Goal: Transaction & Acquisition: Purchase product/service

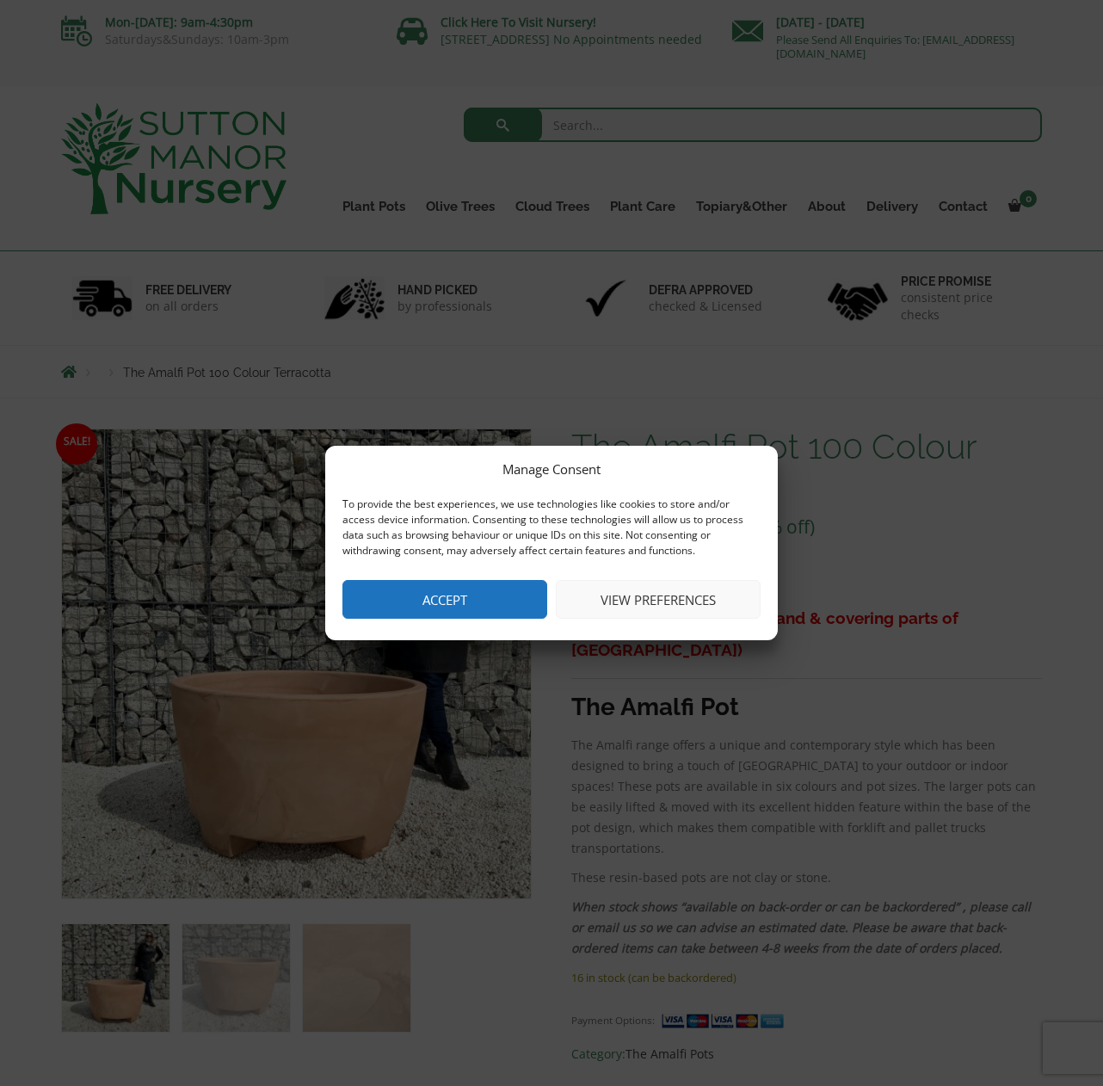
click at [436, 594] on button "Accept" at bounding box center [444, 599] width 205 height 39
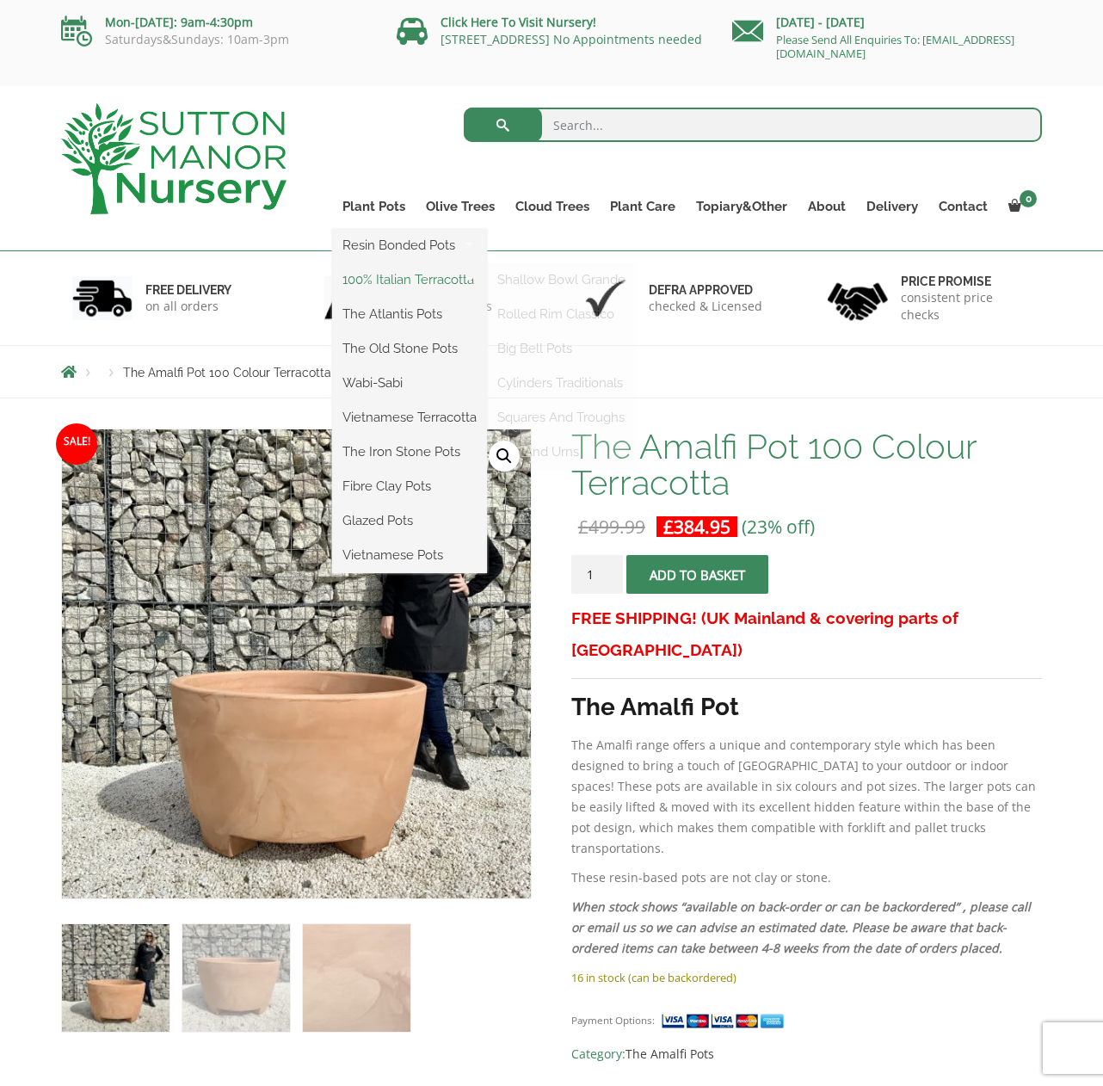
click at [378, 279] on link "100% Italian Terracotta" at bounding box center [409, 280] width 155 height 26
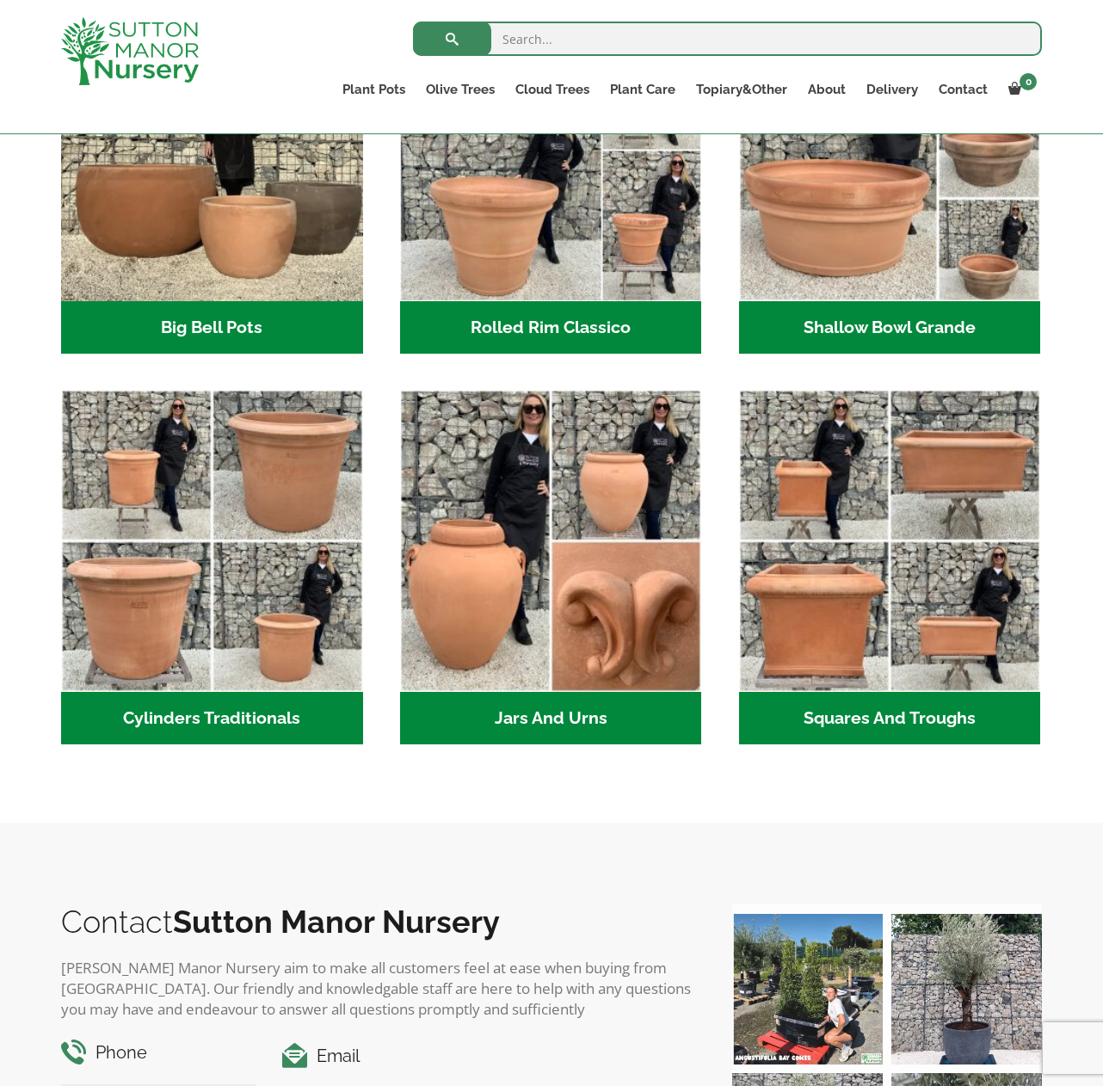
scroll to position [688, 0]
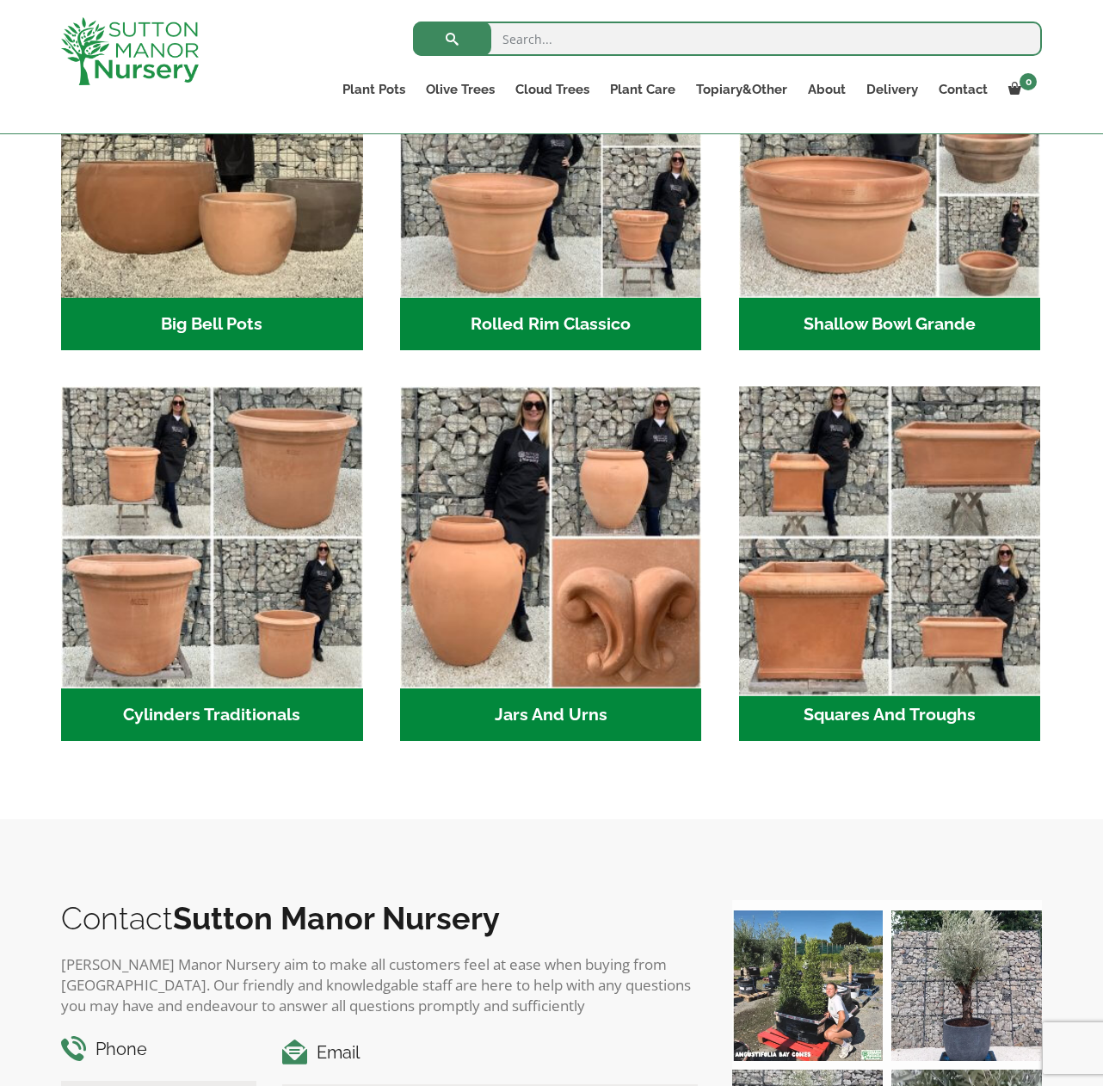
click at [868, 575] on img "Visit product category Squares And Troughs" at bounding box center [889, 537] width 317 height 317
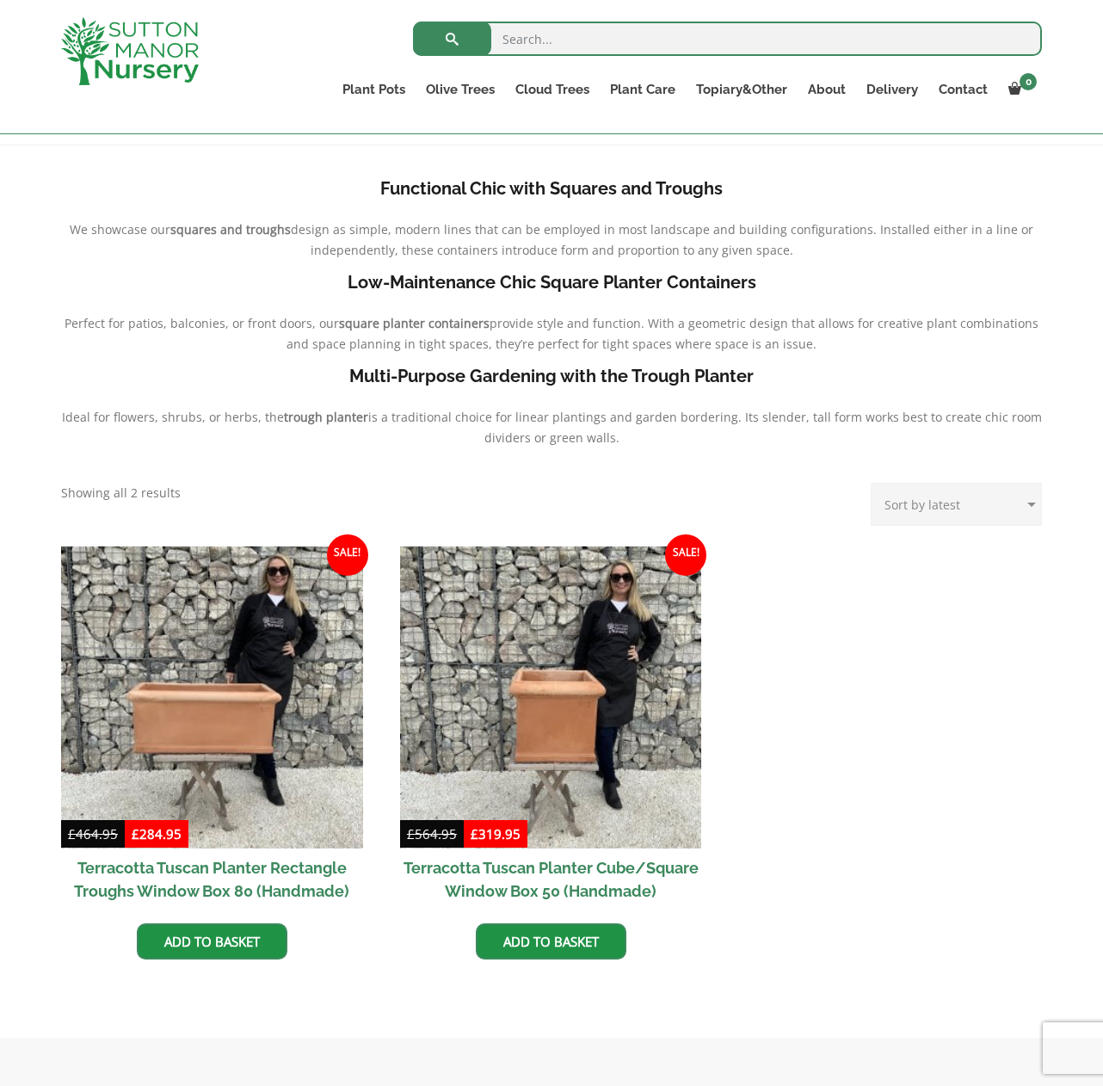
scroll to position [344, 0]
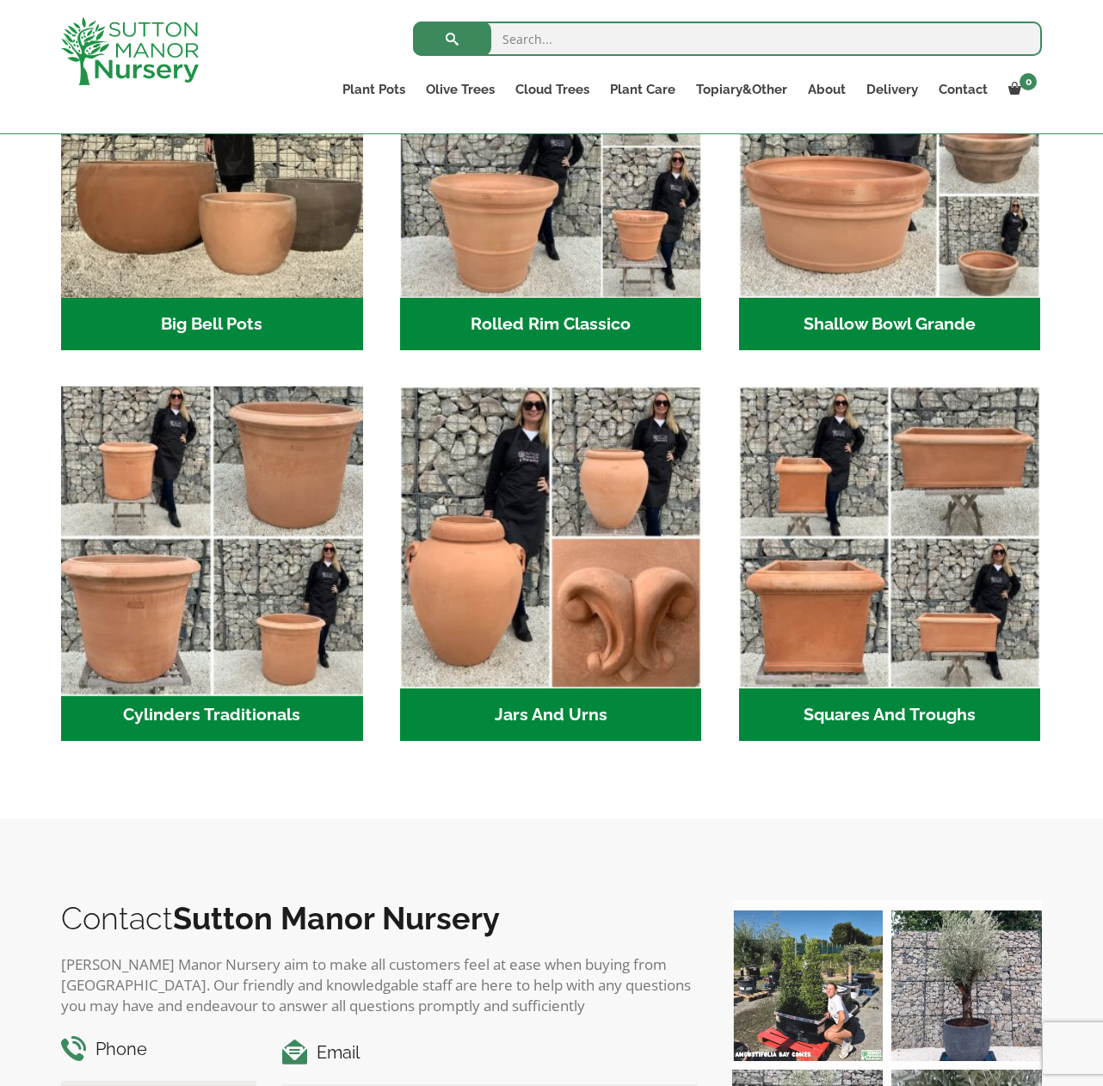
click at [284, 550] on img "Visit product category Cylinders Traditionals" at bounding box center [211, 537] width 317 height 317
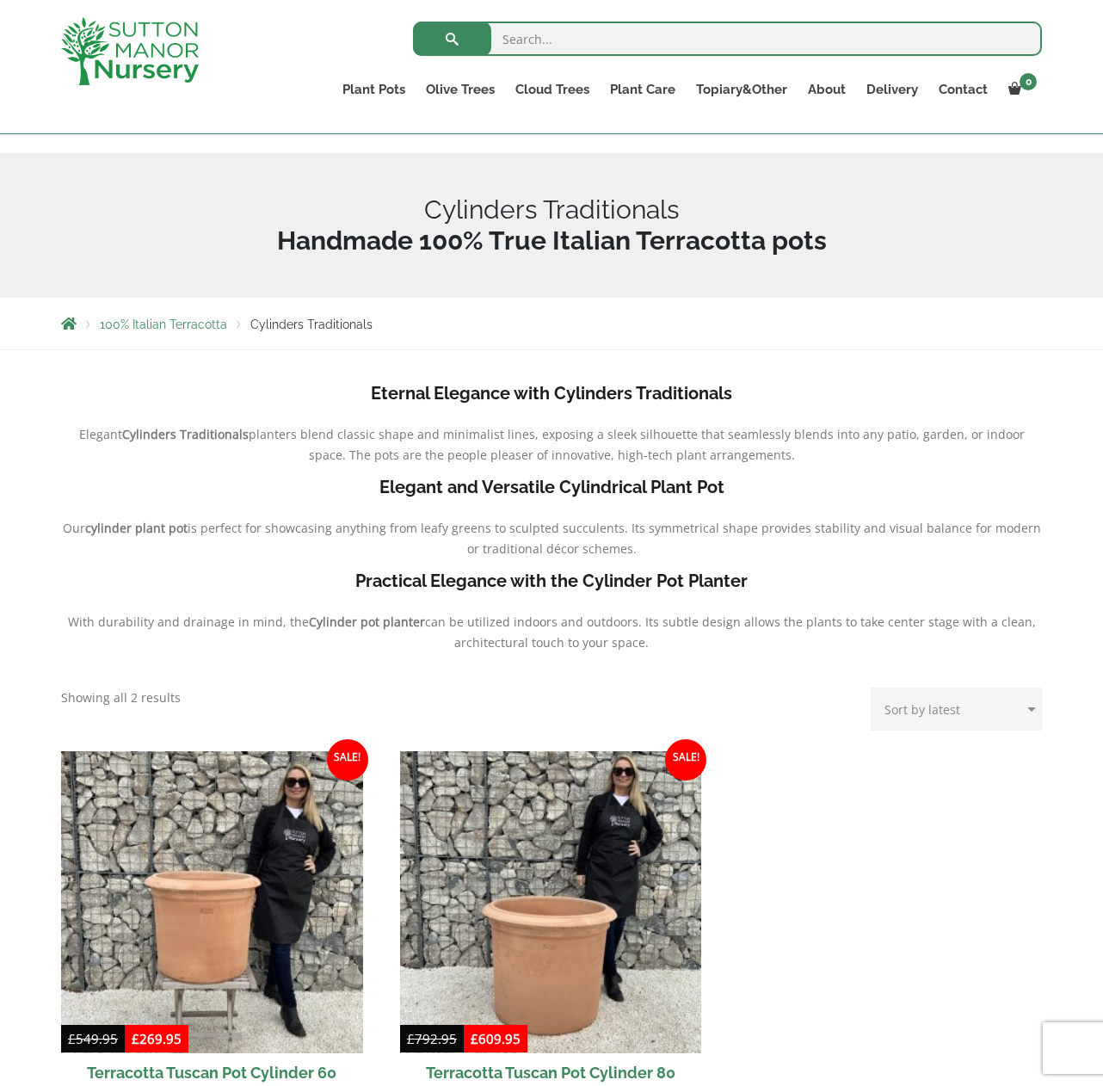
scroll to position [344, 0]
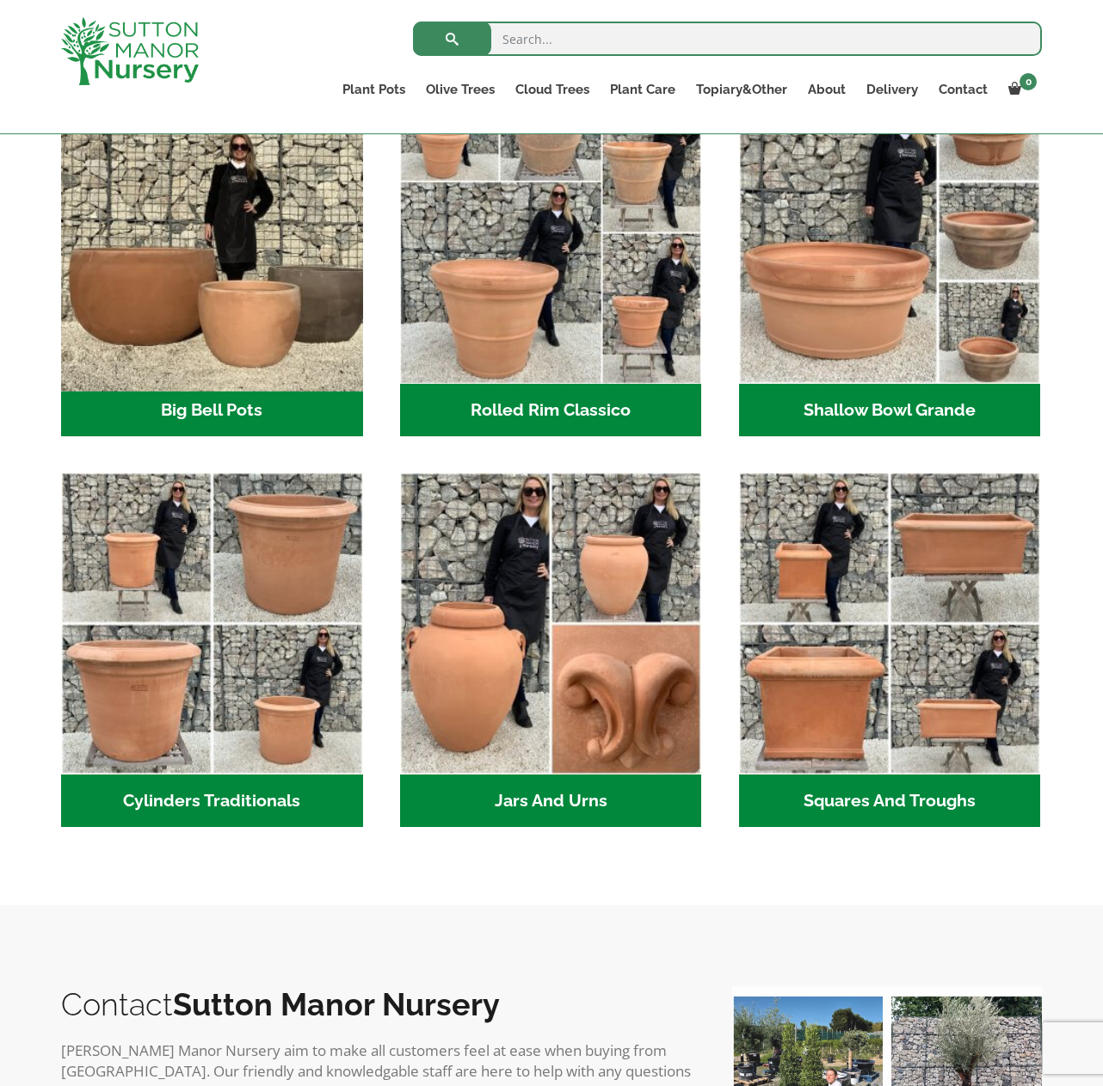
scroll to position [516, 0]
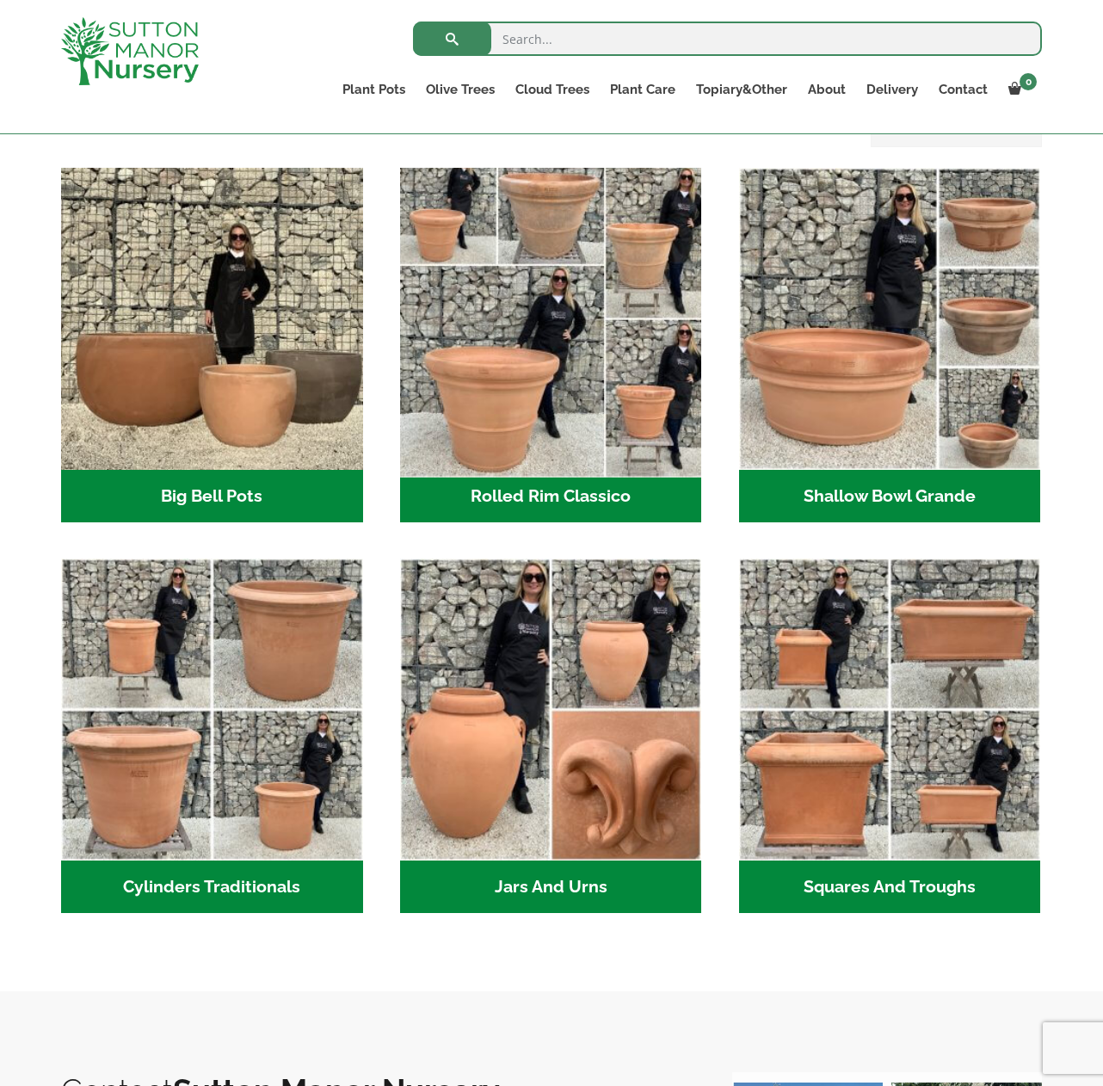
click at [532, 343] on img "Visit product category Rolled Rim Classico" at bounding box center [550, 318] width 317 height 317
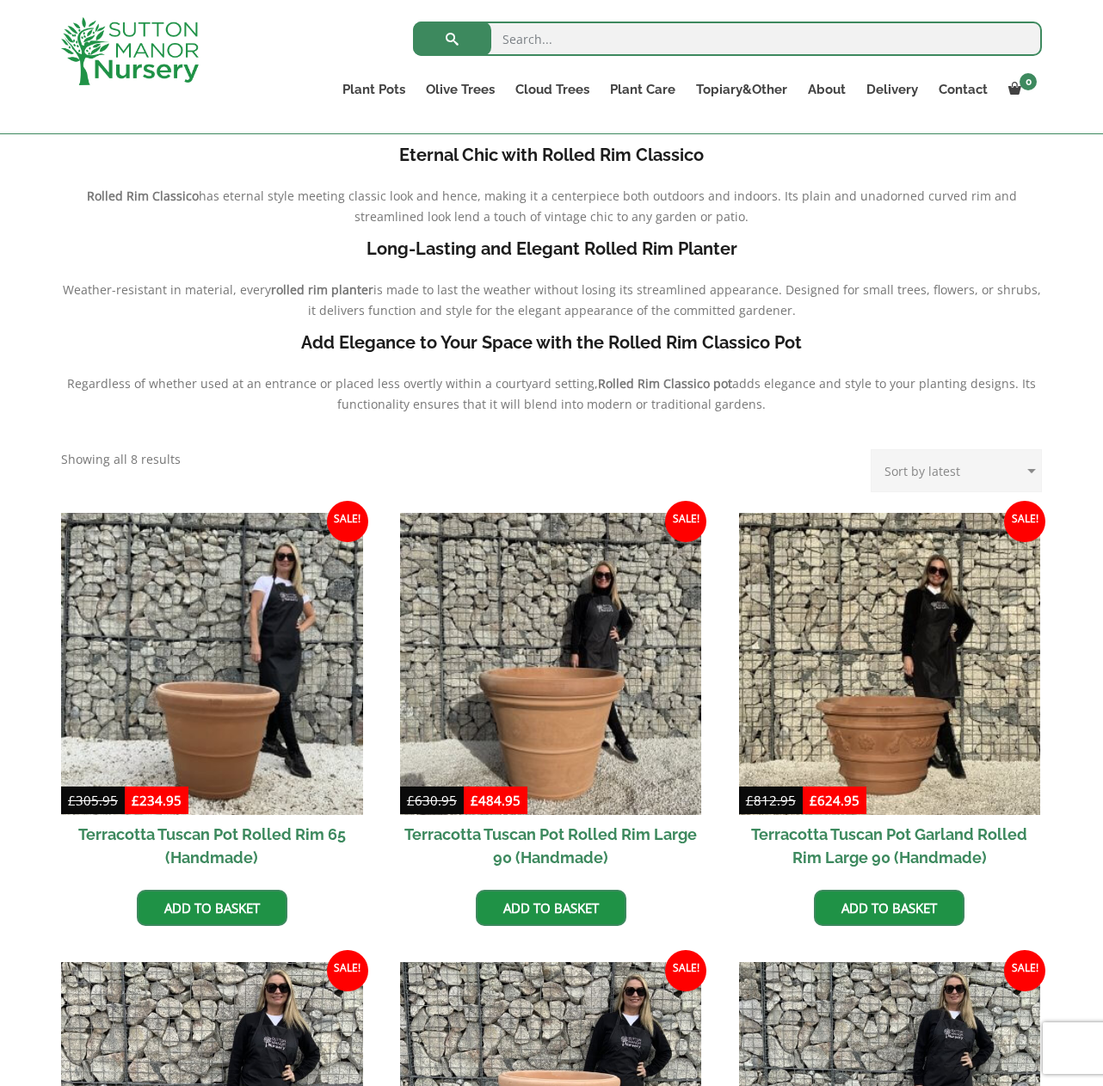
scroll to position [430, 0]
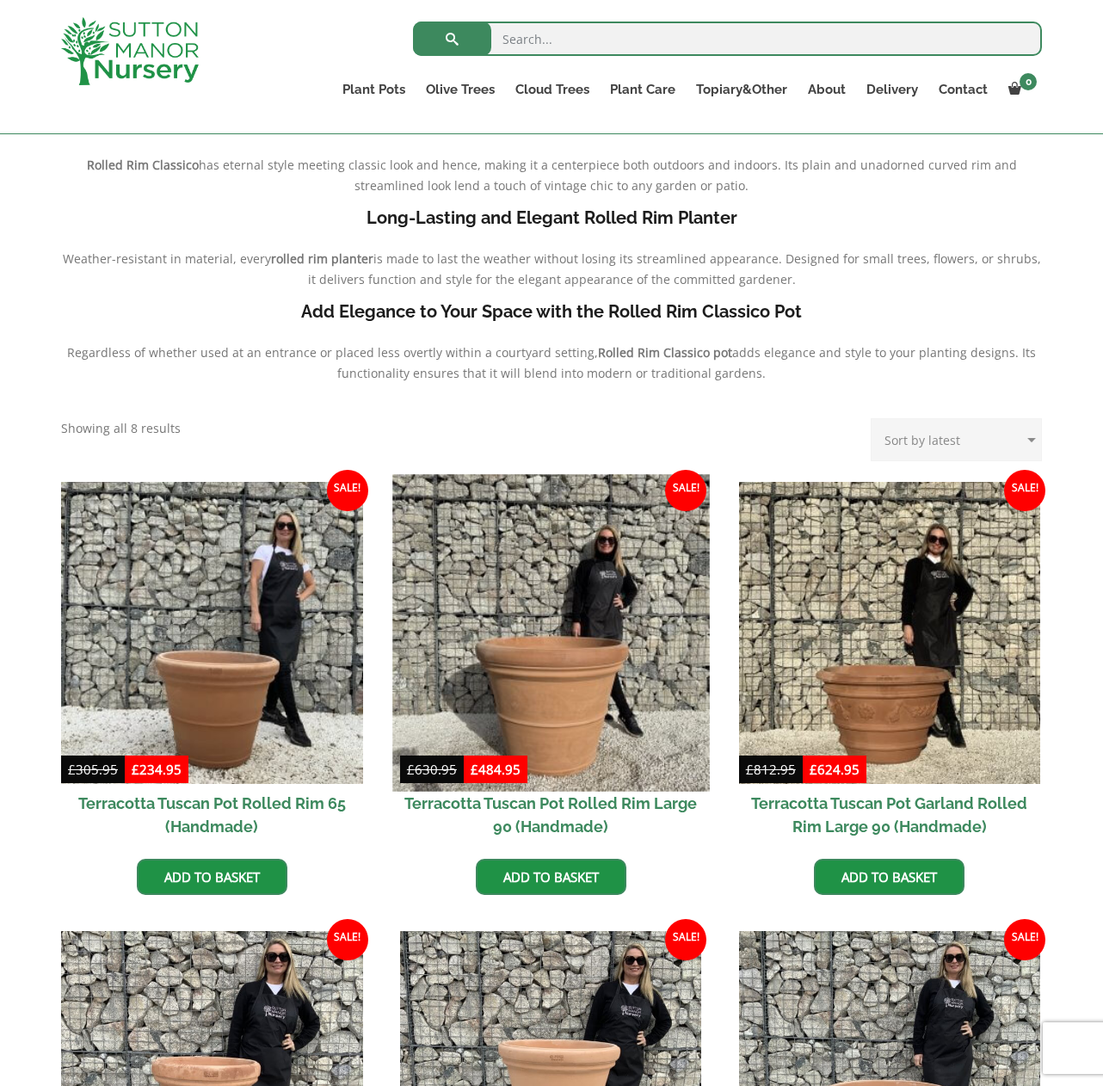
click at [548, 580] on img at bounding box center [550, 632] width 317 height 317
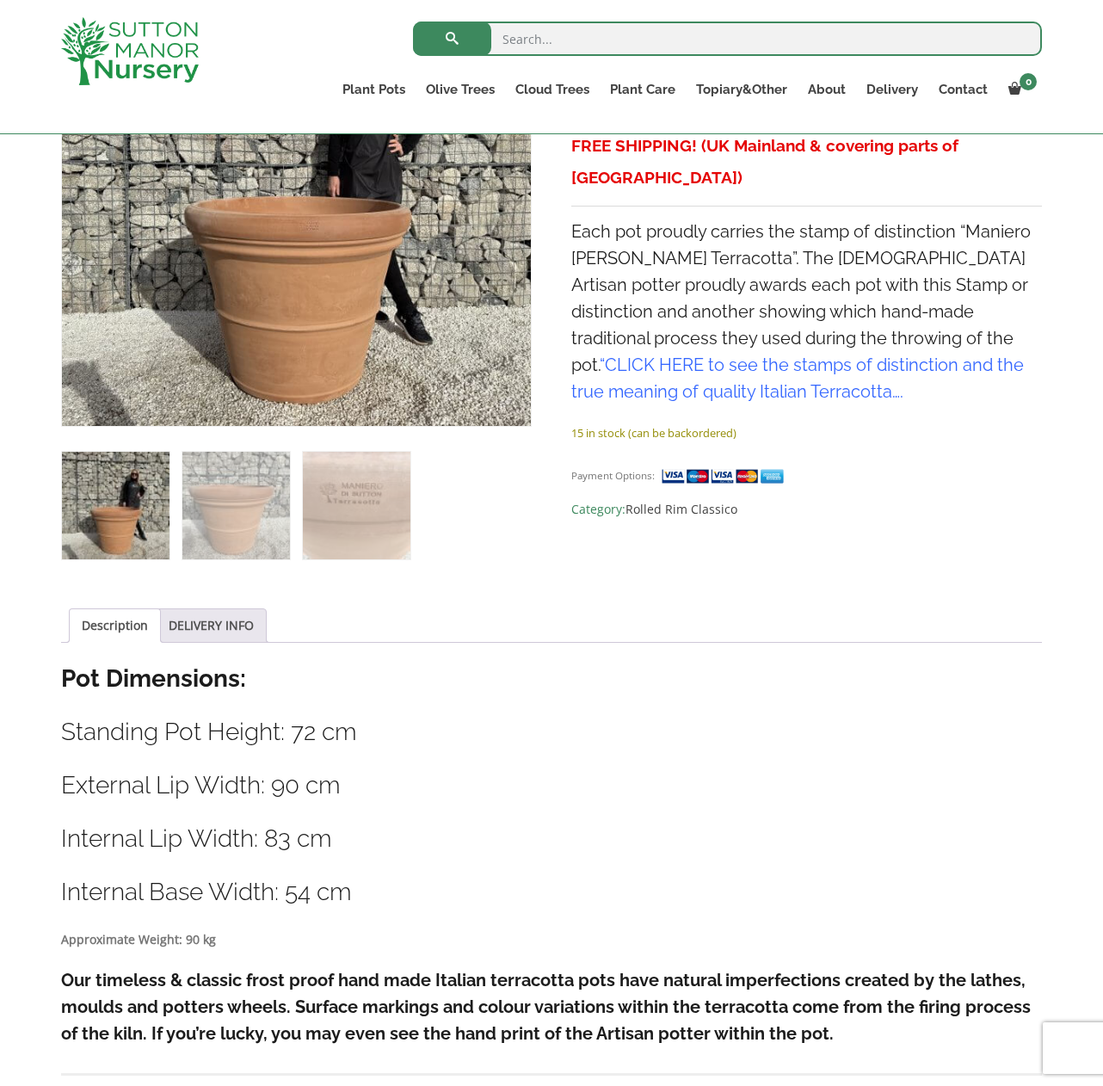
scroll to position [344, 0]
